Goal: Information Seeking & Learning: Check status

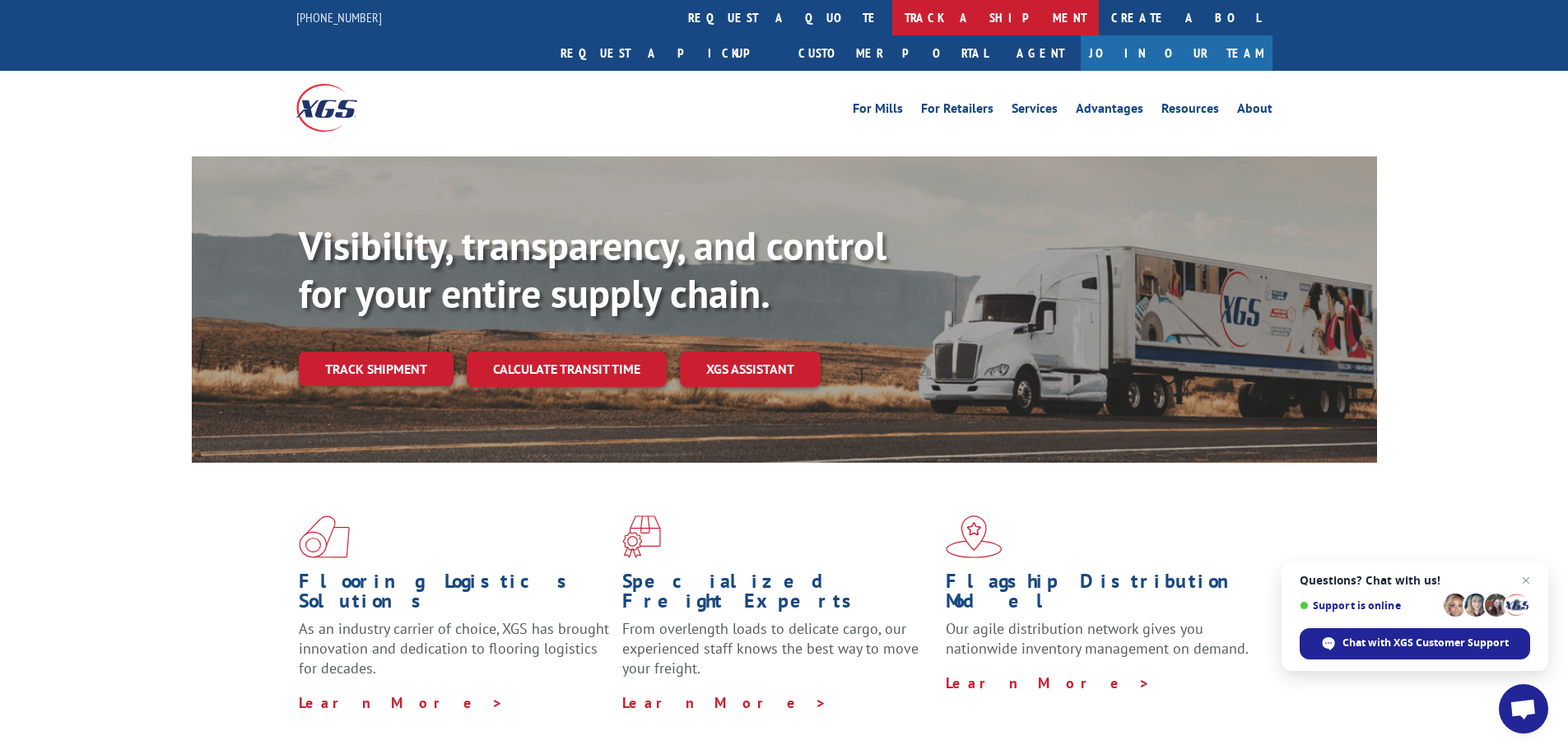
click at [892, 17] on link "track a shipment" at bounding box center [995, 17] width 207 height 36
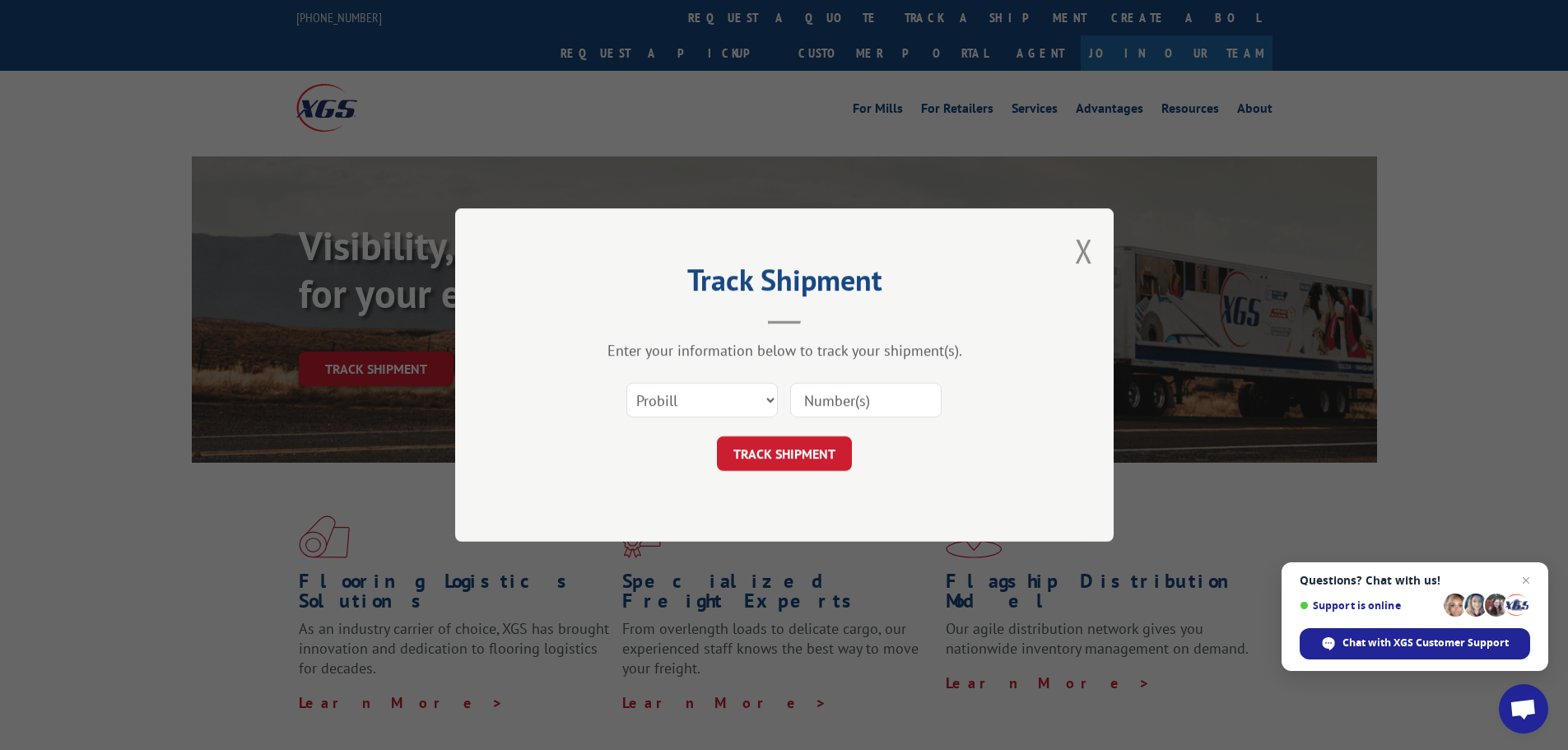
click at [843, 397] on input at bounding box center [866, 401] width 151 height 35
paste input "17262358"
type input "17262358"
click button "TRACK SHIPMENT" at bounding box center [784, 454] width 135 height 35
